Goal: Task Accomplishment & Management: Use online tool/utility

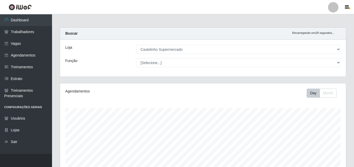
select select "377"
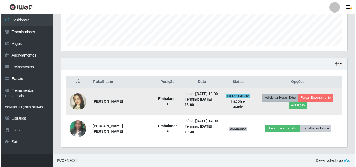
scroll to position [108, 286]
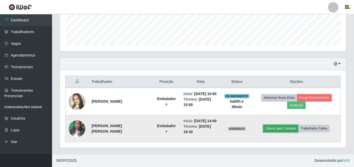
click at [282, 128] on button "Liberar para Trabalho" at bounding box center [281, 128] width 35 height 7
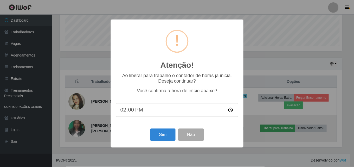
scroll to position [108, 284]
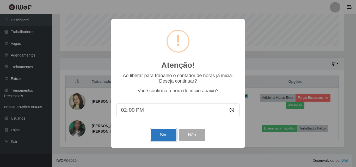
click at [163, 136] on button "Sim" at bounding box center [163, 135] width 25 height 12
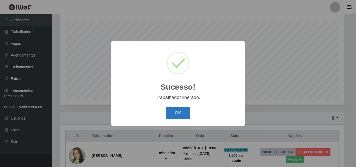
click at [180, 115] on button "OK" at bounding box center [178, 113] width 24 height 12
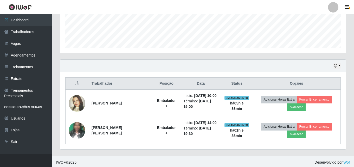
scroll to position [140, 0]
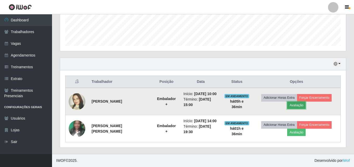
click at [296, 105] on button "Avaliação" at bounding box center [296, 105] width 18 height 7
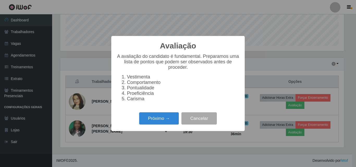
click at [241, 12] on div "Avaliação × A avaliação do candidato é fundamental. Preparamos uma lista de pon…" at bounding box center [178, 83] width 356 height 167
click at [193, 124] on button "Cancelar" at bounding box center [198, 118] width 35 height 12
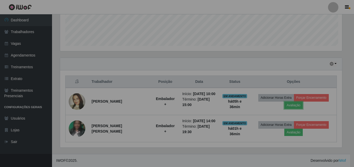
scroll to position [108, 286]
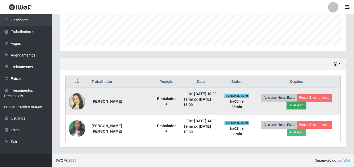
click at [291, 103] on button "Avaliação" at bounding box center [296, 105] width 18 height 7
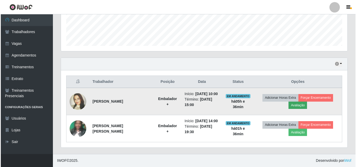
scroll to position [108, 284]
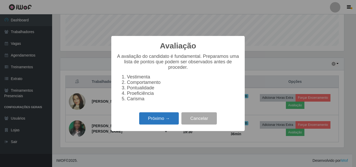
click at [154, 119] on button "Próximo →" at bounding box center [159, 118] width 40 height 12
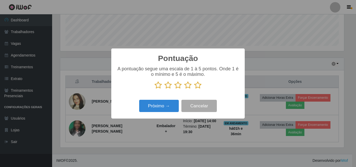
scroll to position [260304, 260129]
click at [197, 84] on icon at bounding box center [197, 85] width 7 height 8
click at [194, 89] on input "radio" at bounding box center [194, 89] width 0 height 0
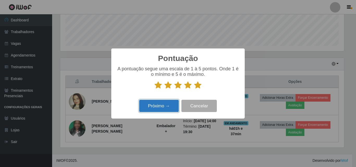
click at [170, 107] on button "Próximo →" at bounding box center [159, 106] width 40 height 12
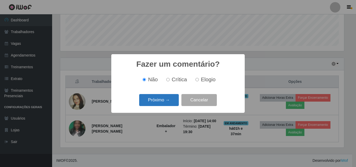
click at [148, 98] on button "Próximo →" at bounding box center [159, 100] width 40 height 12
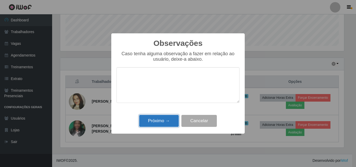
click at [155, 123] on button "Próximo →" at bounding box center [159, 121] width 40 height 12
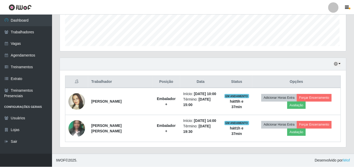
scroll to position [108, 286]
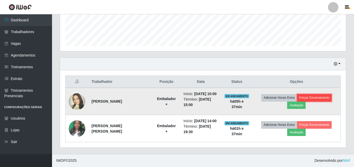
click at [310, 98] on button "Forçar Encerramento" at bounding box center [314, 97] width 35 height 7
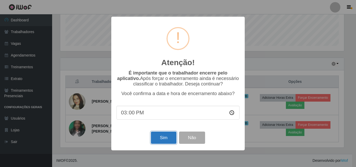
click at [158, 137] on button "Sim" at bounding box center [163, 138] width 25 height 12
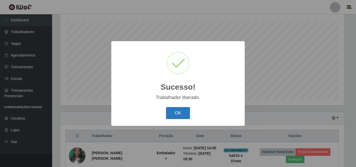
click at [178, 112] on button "OK" at bounding box center [178, 113] width 24 height 12
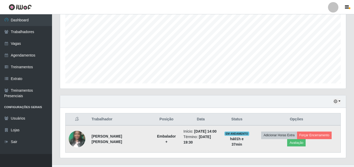
scroll to position [113, 0]
